Goal: Navigation & Orientation: Find specific page/section

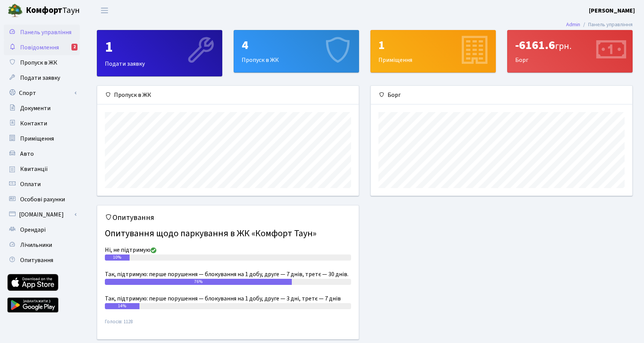
scroll to position [110, 261]
click at [33, 60] on span "Пропуск в ЖК" at bounding box center [38, 63] width 37 height 8
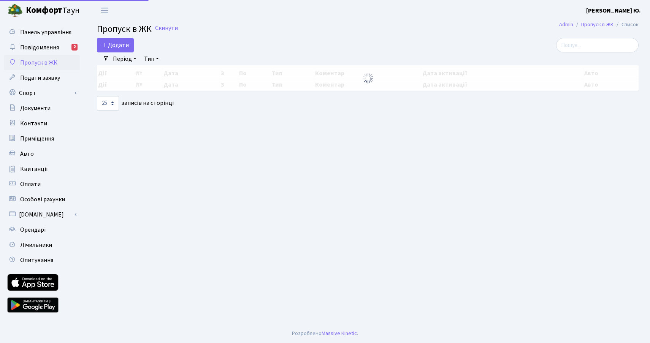
select select "25"
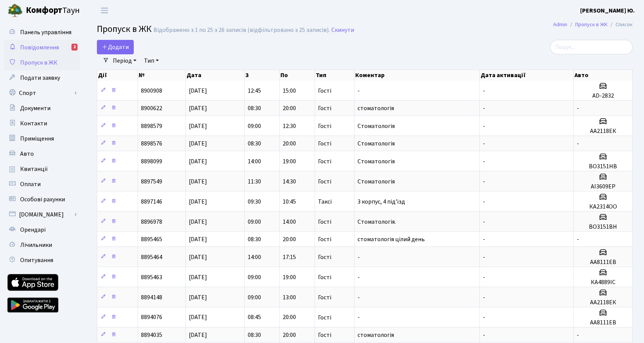
click at [47, 49] on span "Повідомлення" at bounding box center [39, 47] width 39 height 8
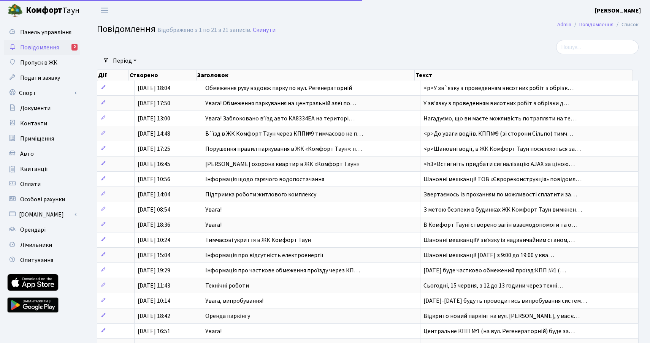
select select "25"
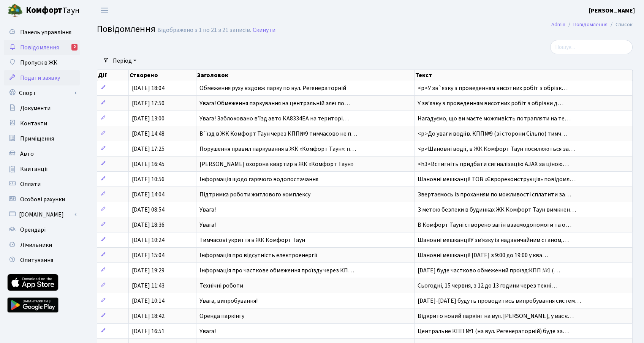
click at [41, 76] on span "Подати заявку" at bounding box center [40, 78] width 40 height 8
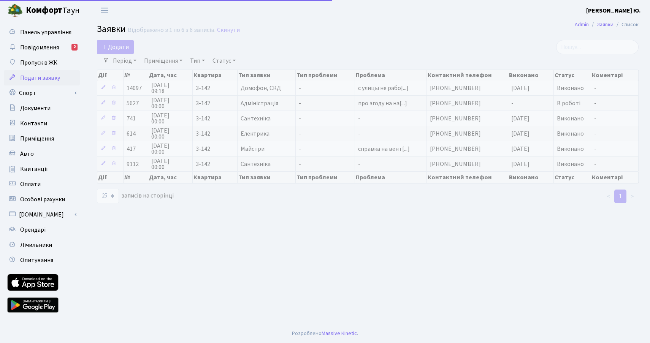
select select "25"
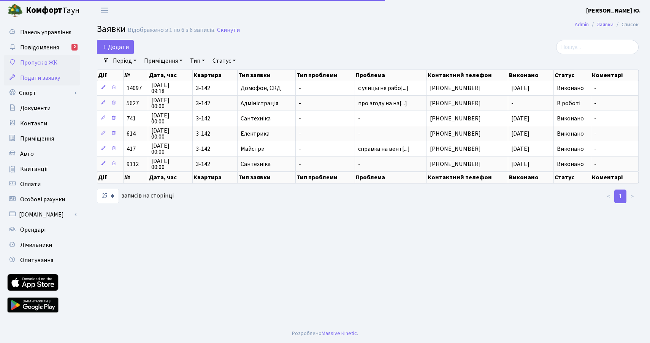
click at [40, 63] on span "Пропуск в ЖК" at bounding box center [38, 63] width 37 height 8
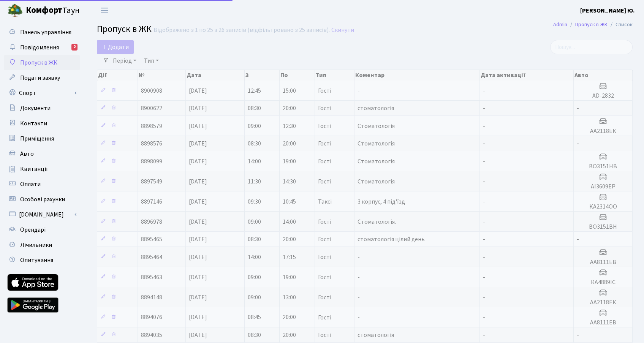
select select "25"
click at [47, 32] on span "Панель управління" at bounding box center [45, 32] width 51 height 8
